Goal: Information Seeking & Learning: Learn about a topic

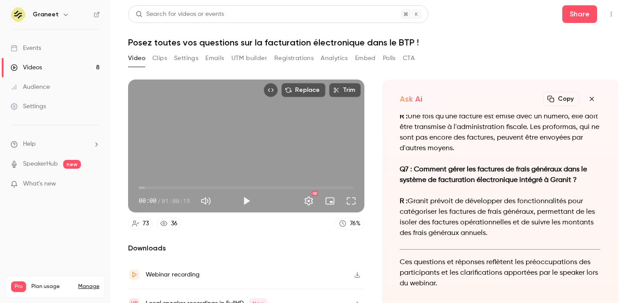
scroll to position [-145, 0]
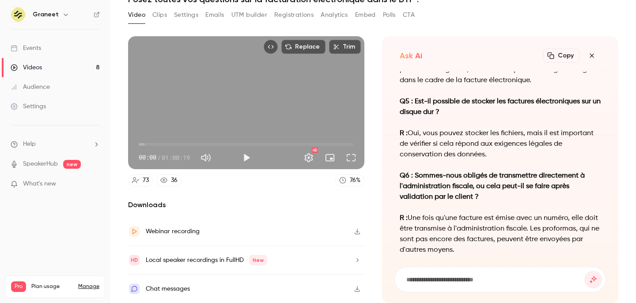
click at [284, 10] on button "Registrations" at bounding box center [293, 15] width 39 height 14
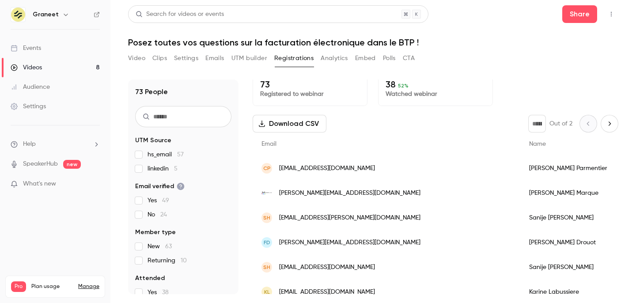
scroll to position [10, 0]
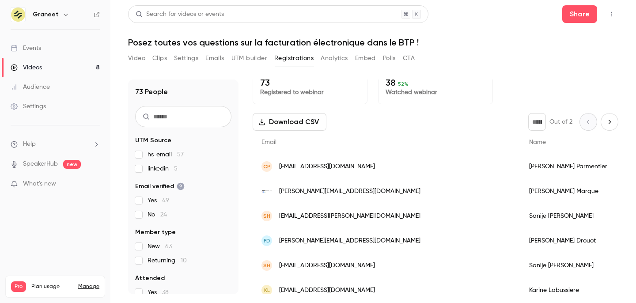
click at [344, 121] on div "Download CSV * Out of 2" at bounding box center [436, 122] width 366 height 18
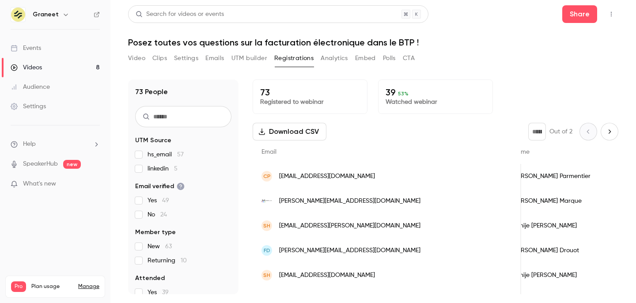
scroll to position [0, 17]
click at [246, 109] on div "73 People UTM Source hs_email 57 linkedin 5 Email verified Yes 49 No 24 Member …" at bounding box center [373, 186] width 490 height 215
click at [330, 58] on button "Analytics" at bounding box center [334, 58] width 27 height 14
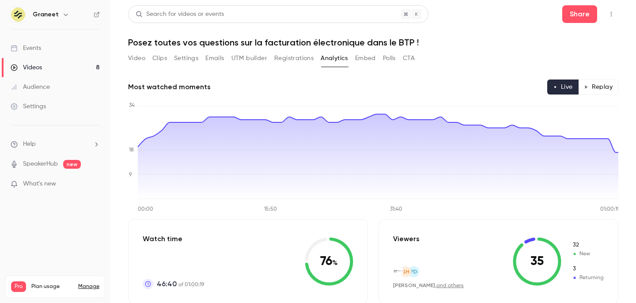
click at [596, 84] on button "Replay" at bounding box center [598, 86] width 40 height 15
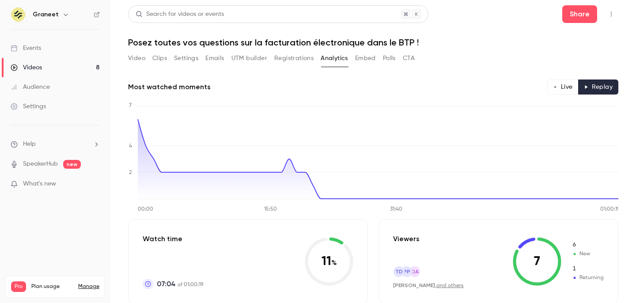
click at [610, 18] on button "Top Bar Actions" at bounding box center [611, 14] width 14 height 14
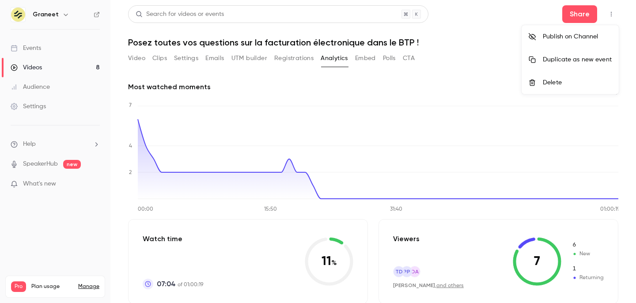
click at [442, 78] on div at bounding box center [318, 151] width 636 height 303
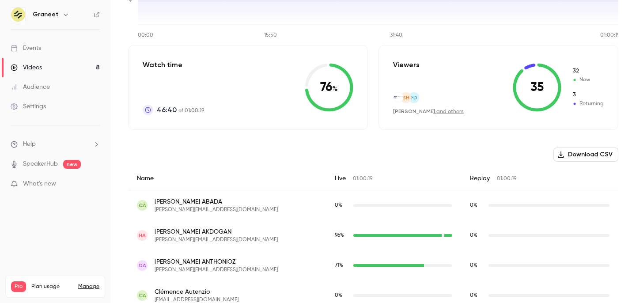
scroll to position [188, 0]
